Goal: Go to known website: Access a specific website the user already knows

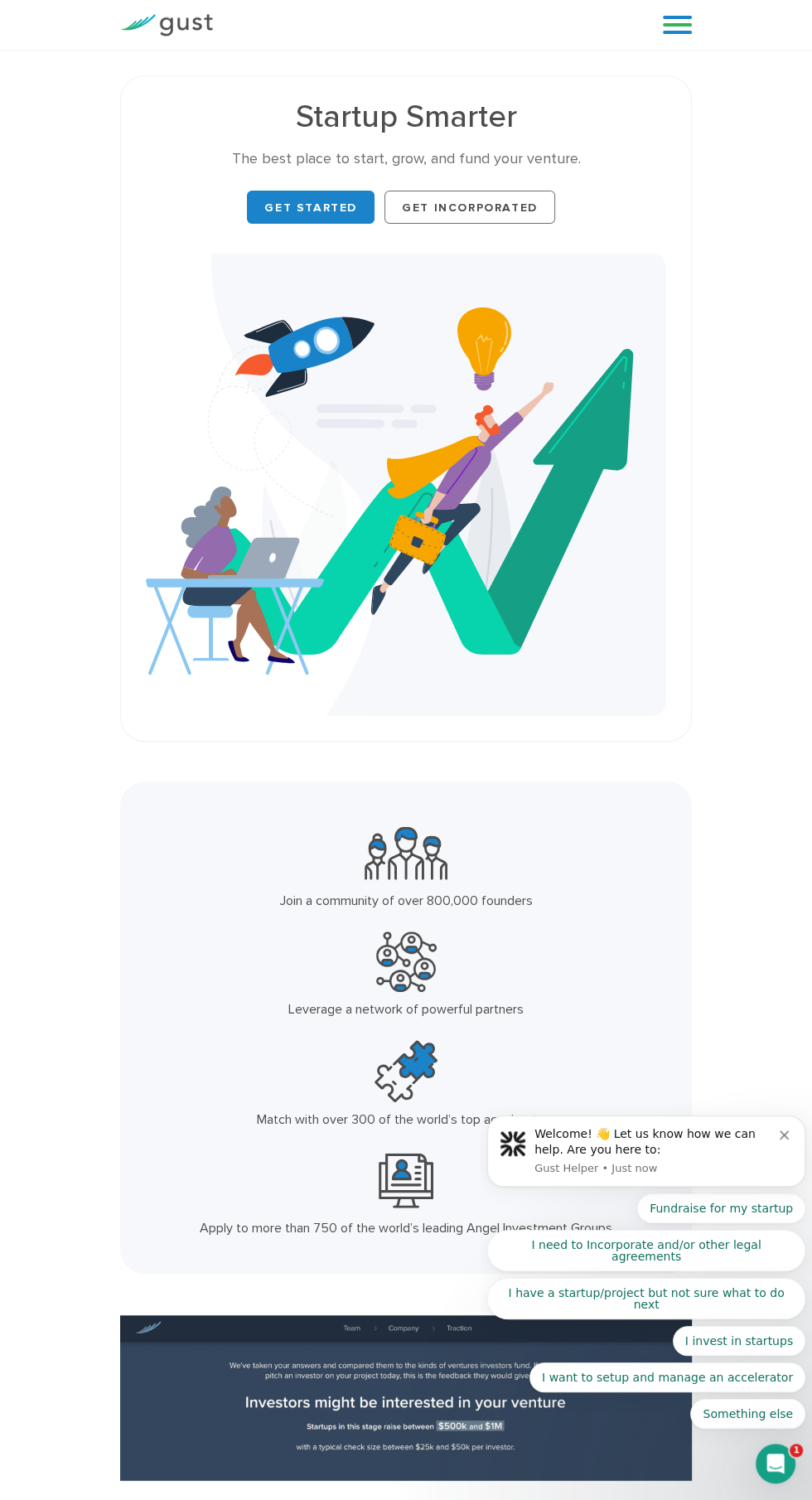
click at [305, 202] on link "Get Started" at bounding box center [311, 207] width 127 height 33
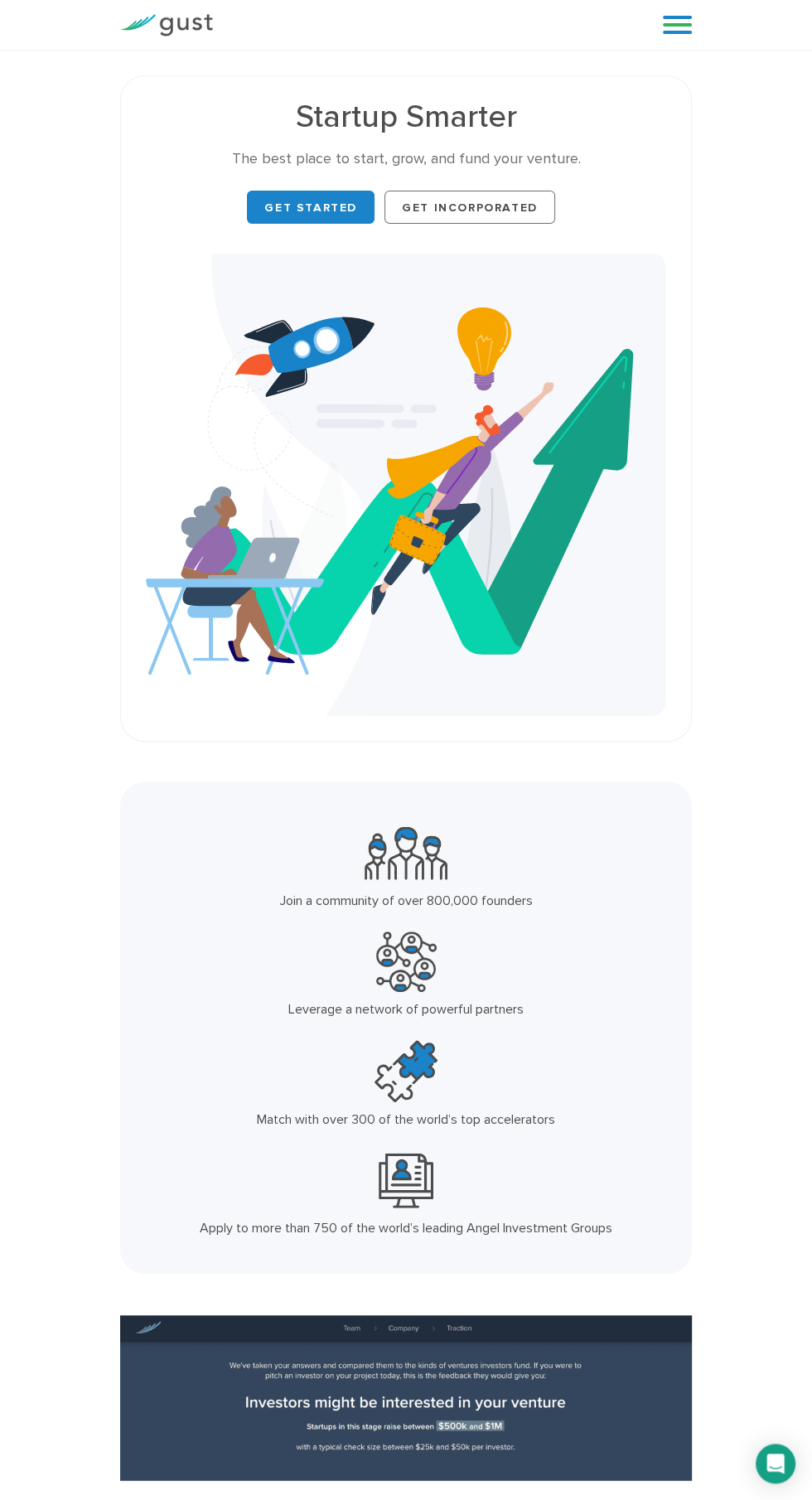
click at [665, 18] on link at bounding box center [677, 24] width 29 height 25
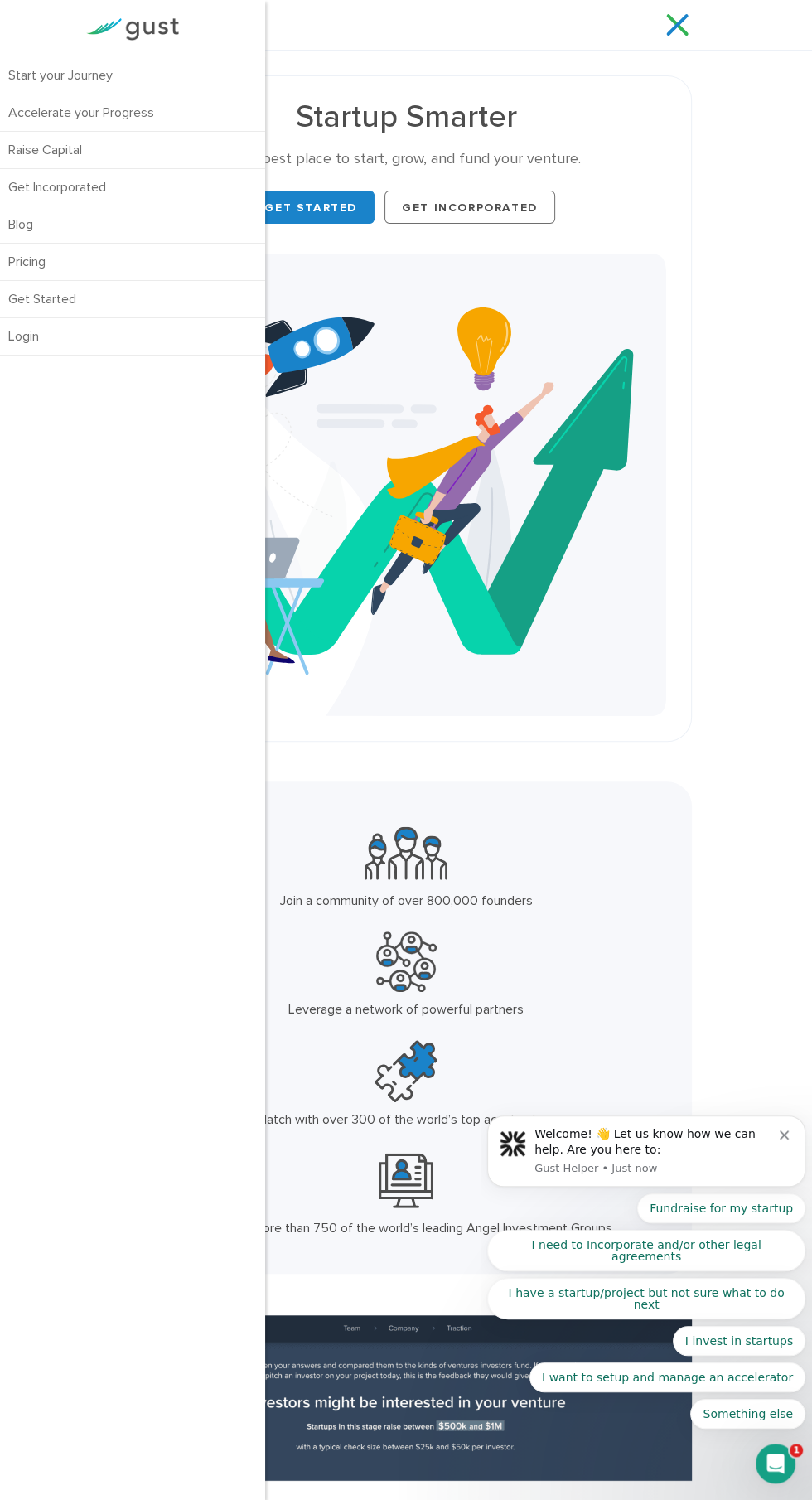
click at [34, 342] on link "Login" at bounding box center [132, 336] width 265 height 36
